Goal: Check status: Check status

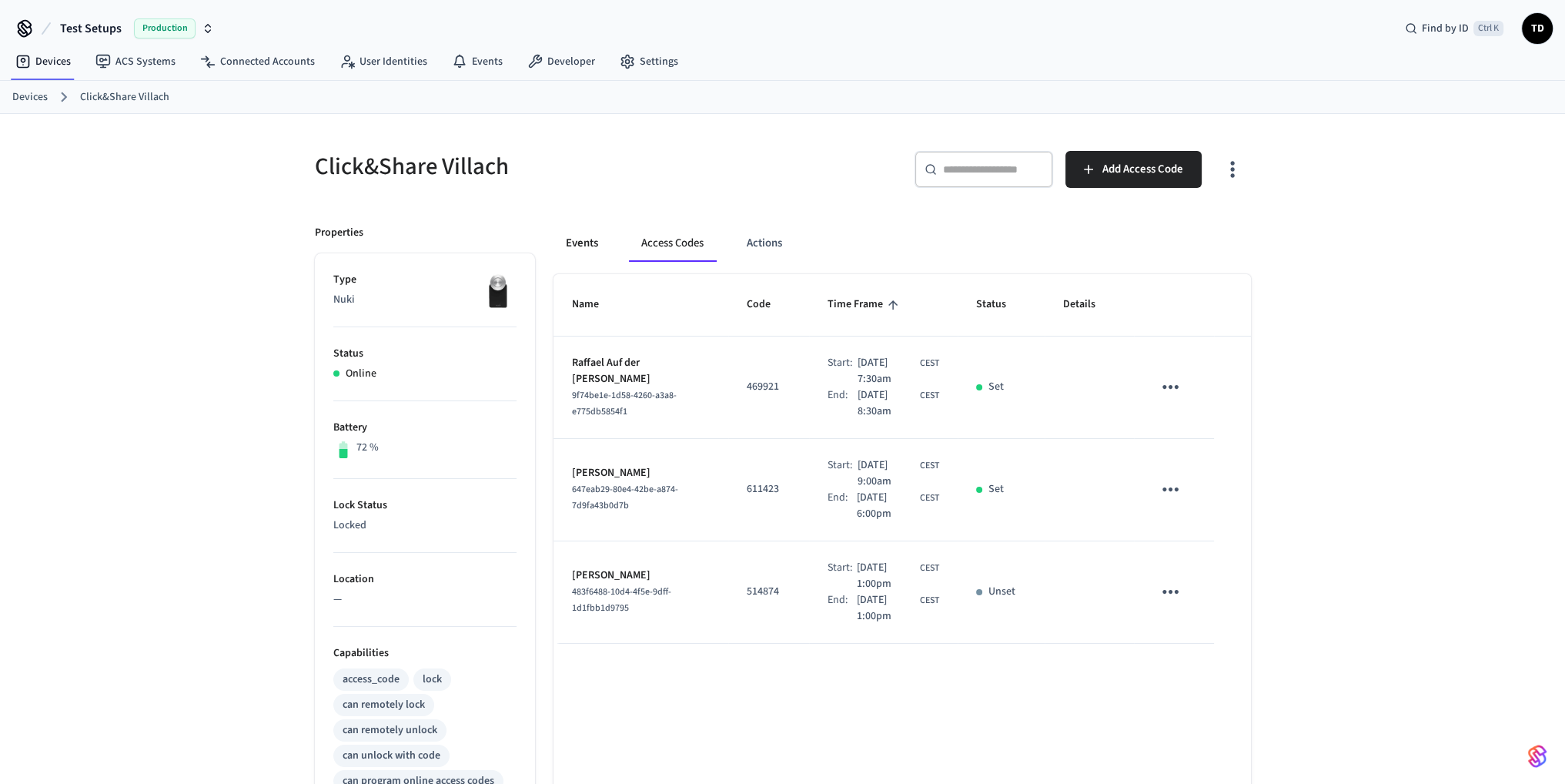
click at [594, 242] on button "Events" at bounding box center [582, 243] width 57 height 37
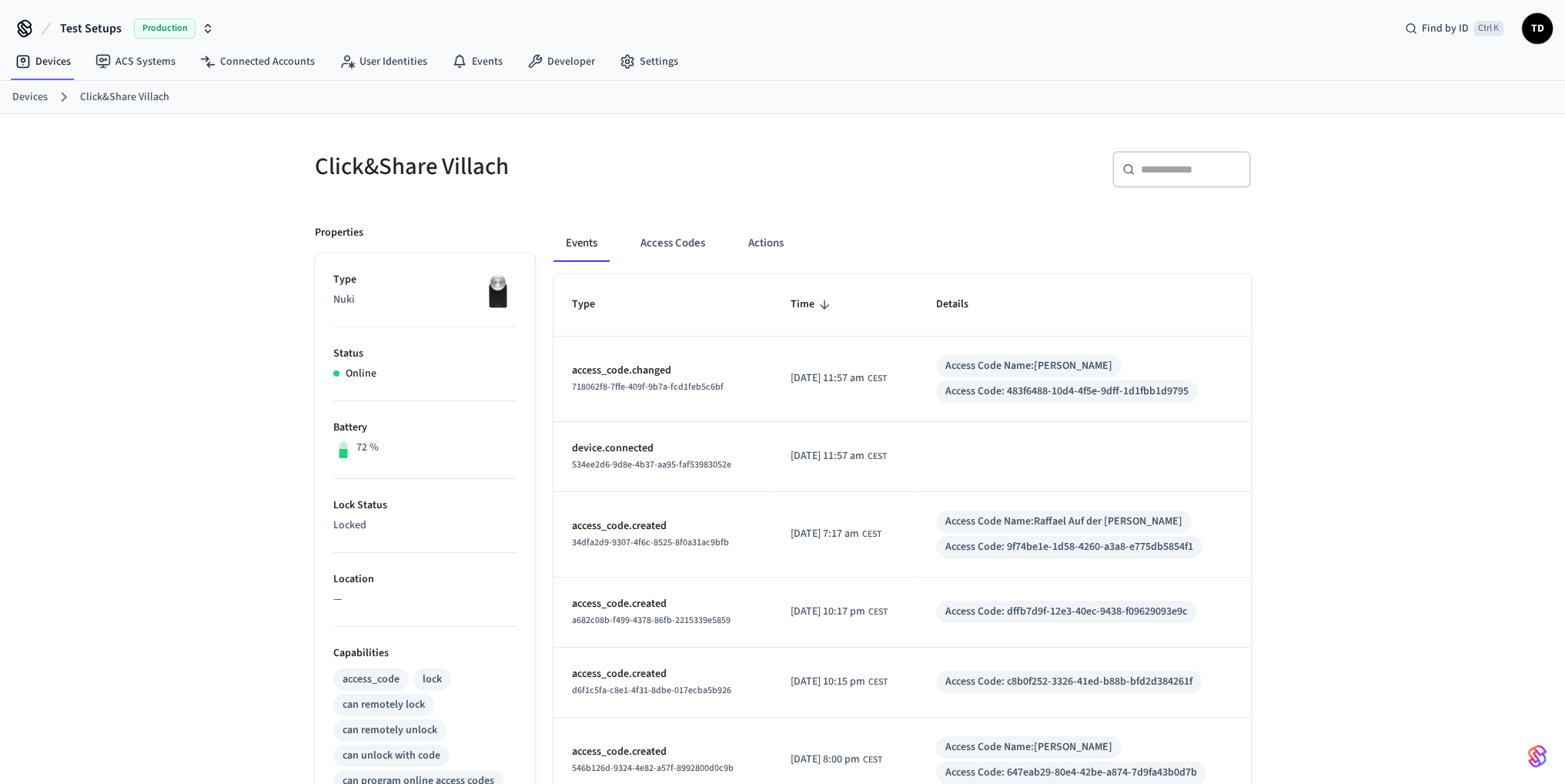
click at [734, 243] on div "Events Access Codes Actions" at bounding box center [903, 243] width 698 height 37
click at [762, 248] on button "Actions" at bounding box center [766, 243] width 60 height 37
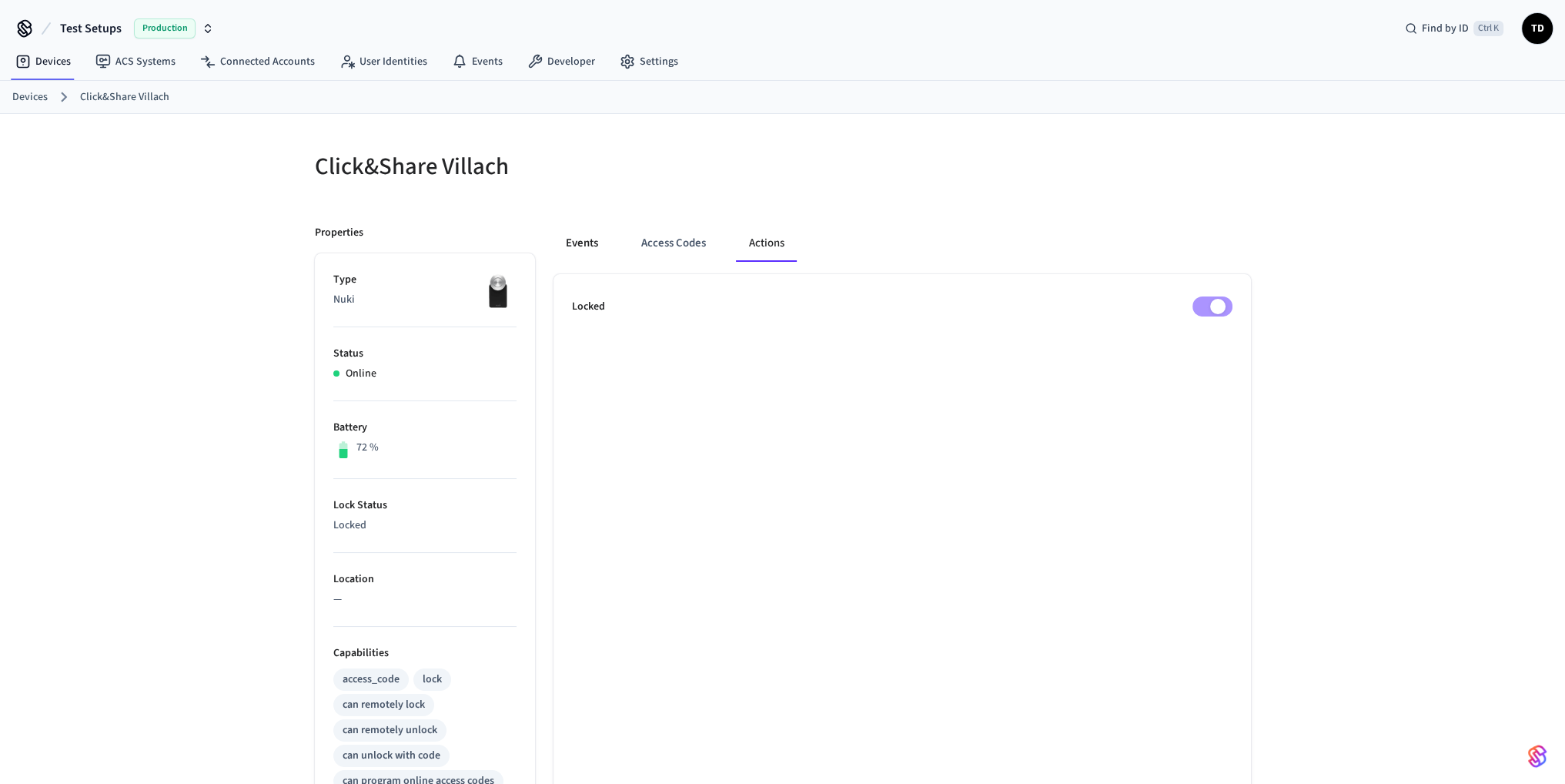
click at [598, 241] on button "Events" at bounding box center [582, 243] width 57 height 37
